Goal: Check status

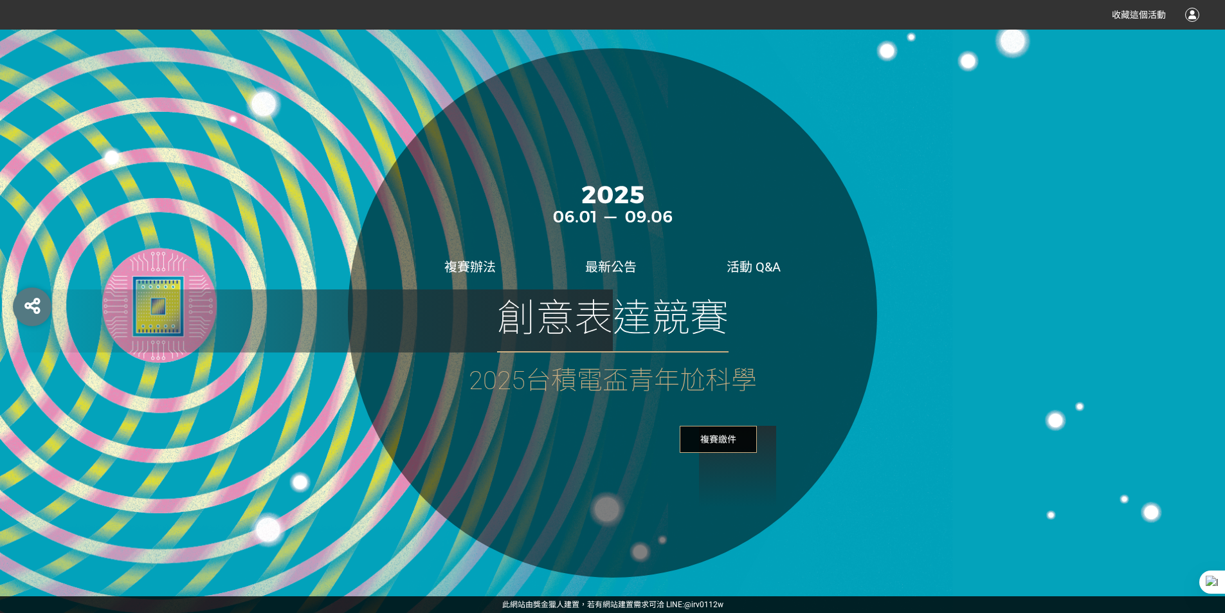
click at [734, 437] on span "複賽繳件" at bounding box center [717, 439] width 77 height 27
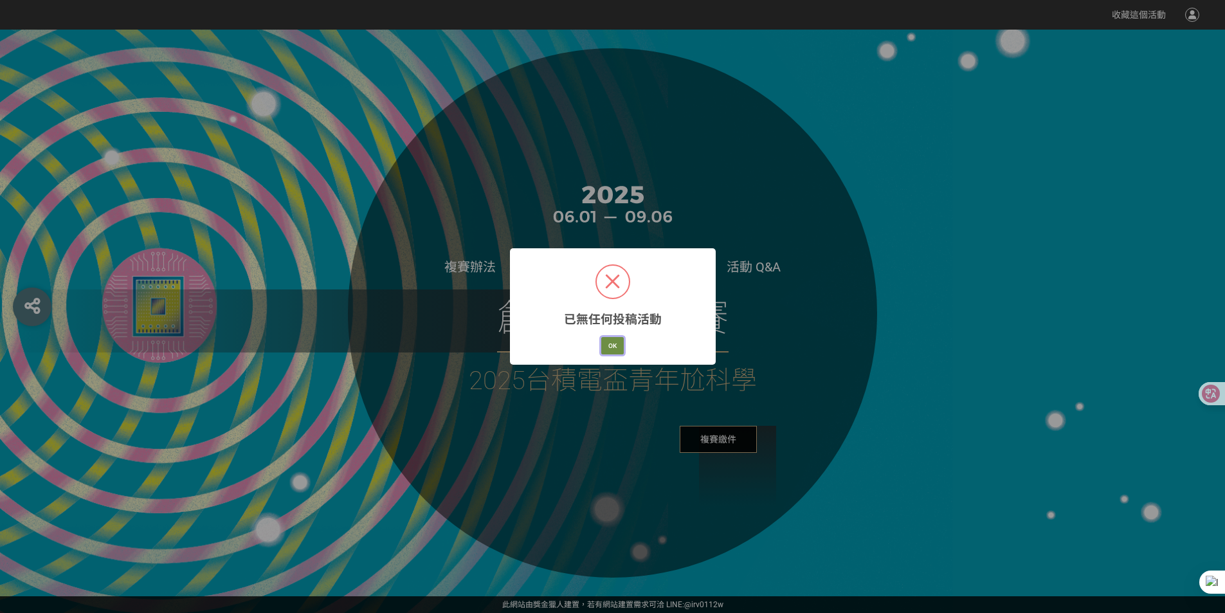
click at [613, 355] on button "OK" at bounding box center [612, 346] width 22 height 18
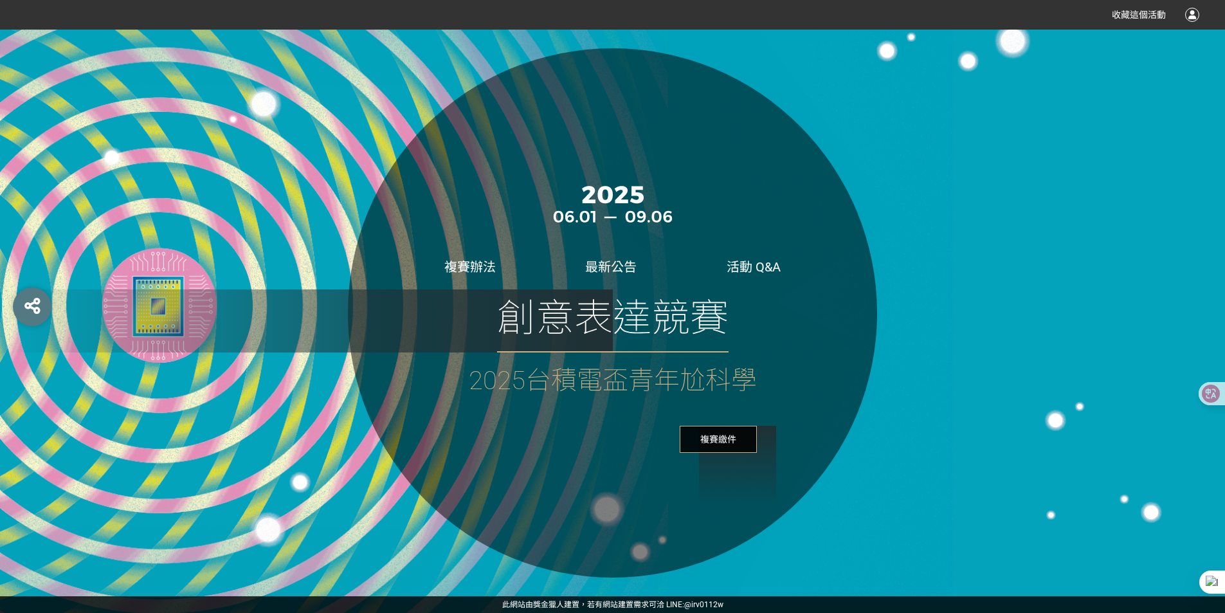
click at [1187, 17] on div at bounding box center [1192, 15] width 14 height 14
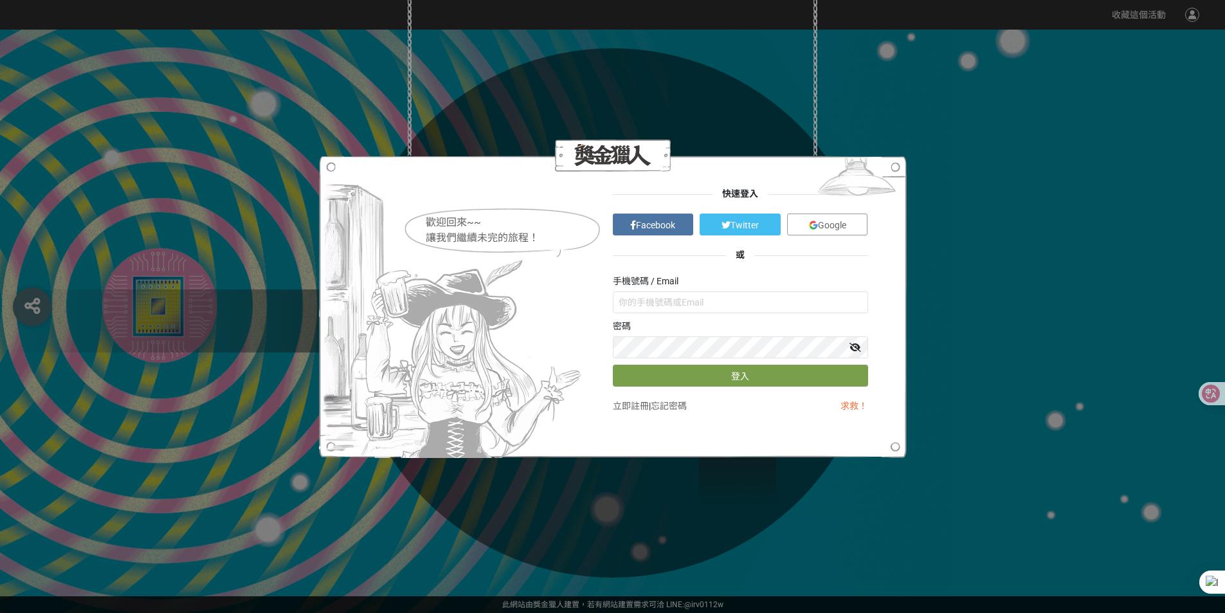
click at [839, 220] on span "Google" at bounding box center [832, 225] width 28 height 10
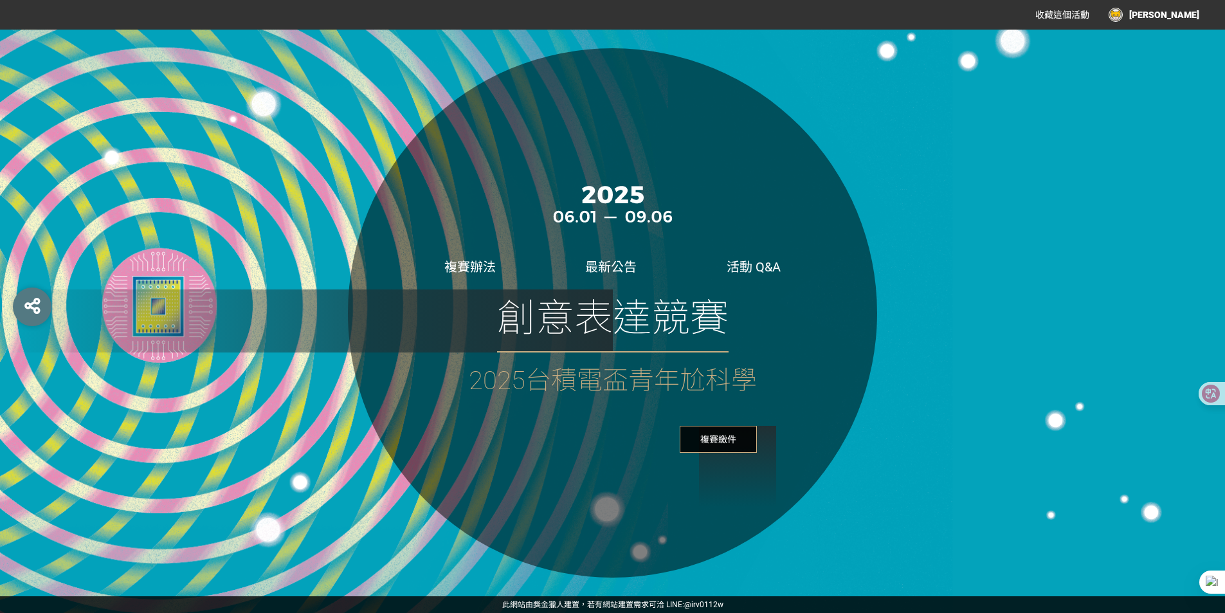
click at [1180, 16] on div "[PERSON_NAME]" at bounding box center [1153, 15] width 91 height 14
click at [1158, 49] on link "投稿記錄" at bounding box center [1167, 54] width 36 height 10
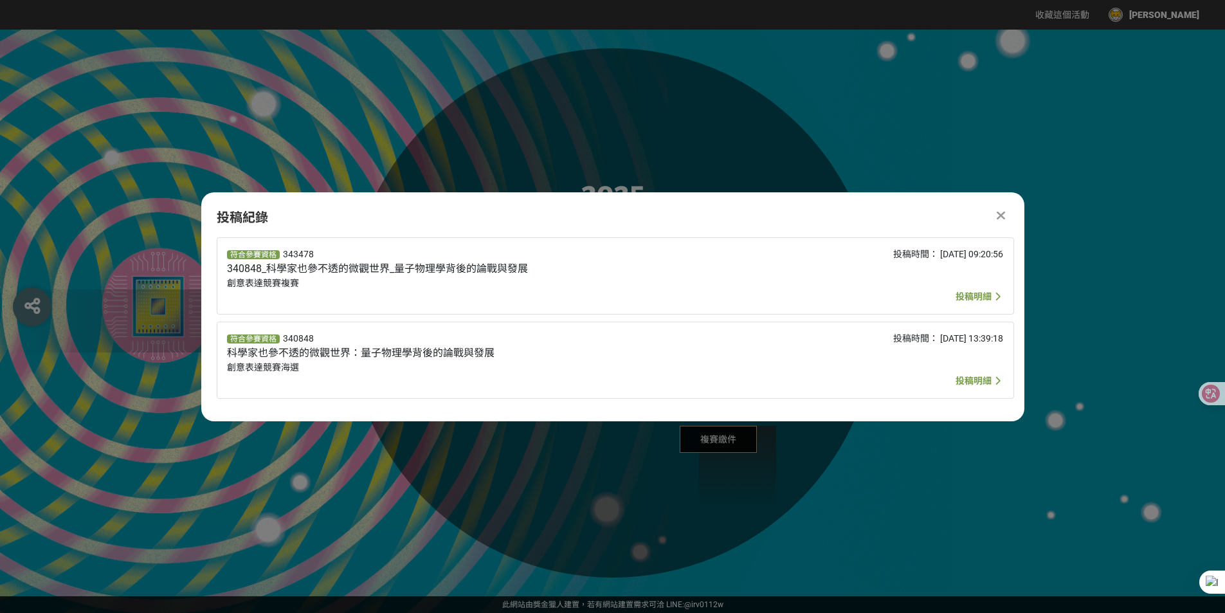
click at [964, 379] on span "投稿明細" at bounding box center [973, 380] width 36 height 10
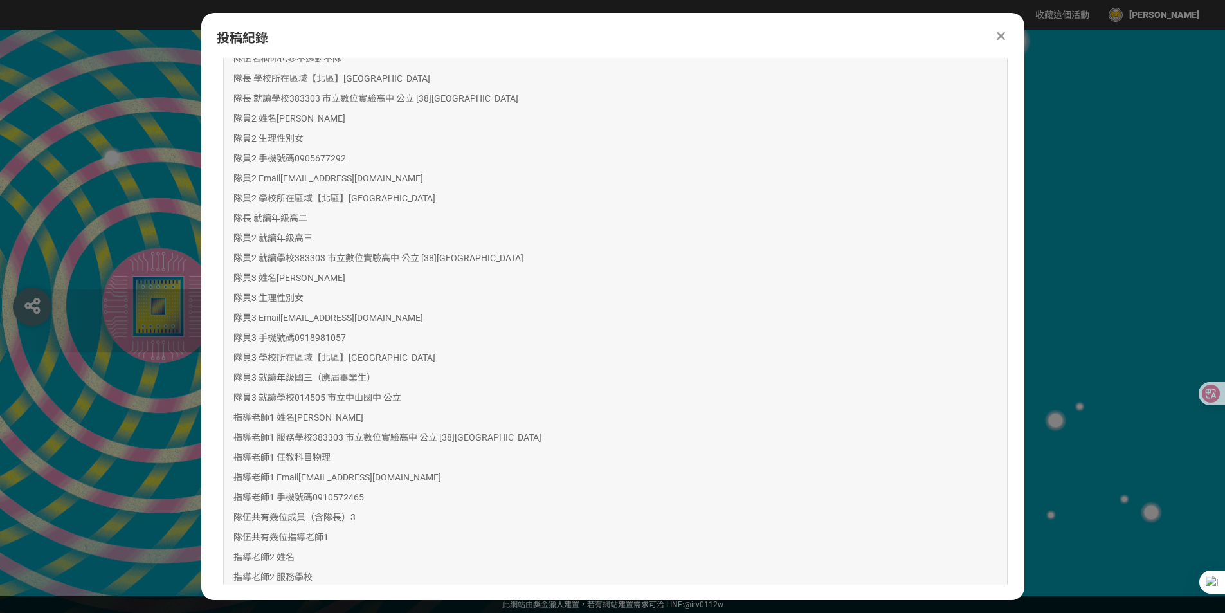
scroll to position [429, 0]
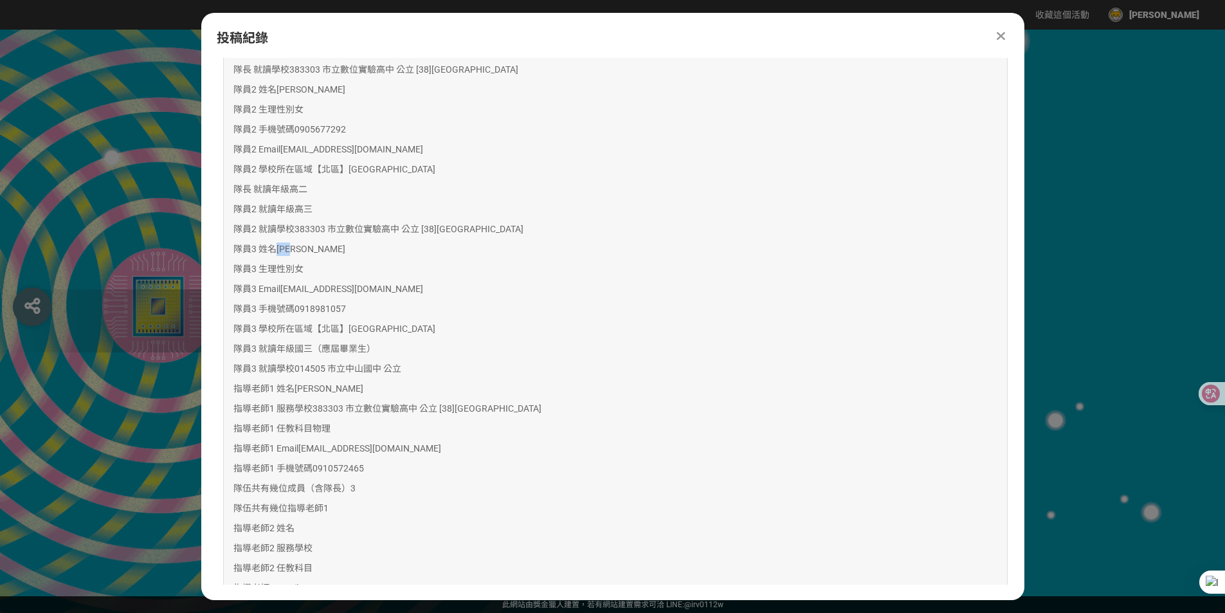
drag, startPoint x: 291, startPoint y: 354, endPoint x: 324, endPoint y: 354, distance: 32.8
click at [324, 256] on p "隊員3 姓名 [PERSON_NAME]" at bounding box center [615, 248] width 764 height 13
copy span "[PERSON_NAME]"
drag, startPoint x: 357, startPoint y: 506, endPoint x: 420, endPoint y: 505, distance: 63.0
click at [401, 373] on span "014505 市立中山國中 公立" at bounding box center [347, 368] width 107 height 10
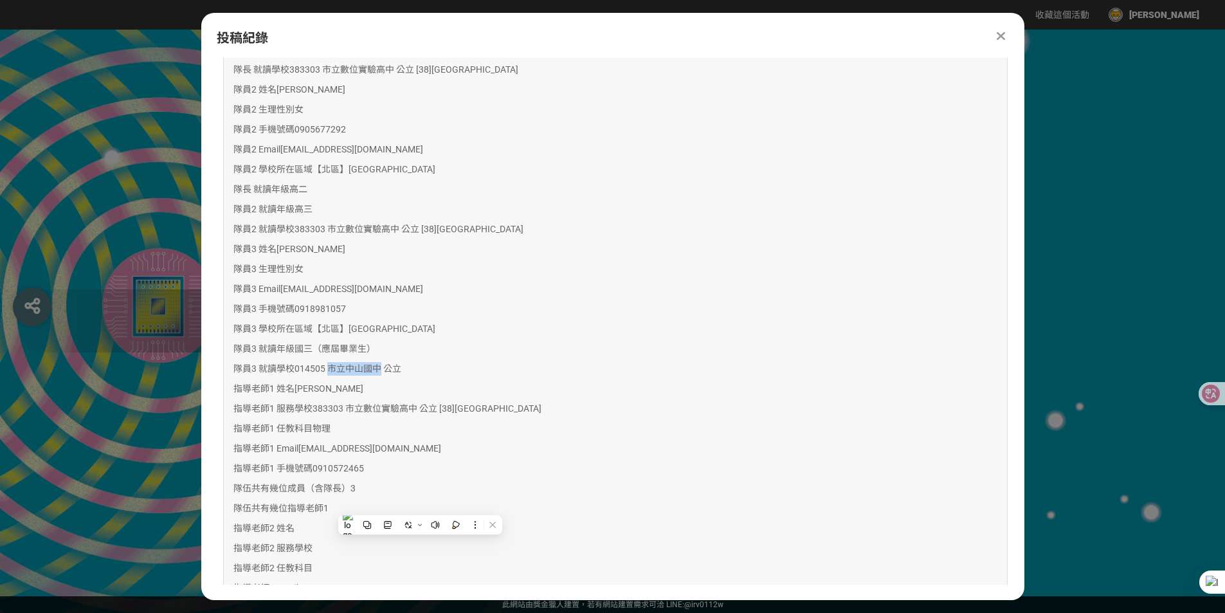
copy span "市立[GEOGRAPHIC_DATA]"
